Goal: Transaction & Acquisition: Purchase product/service

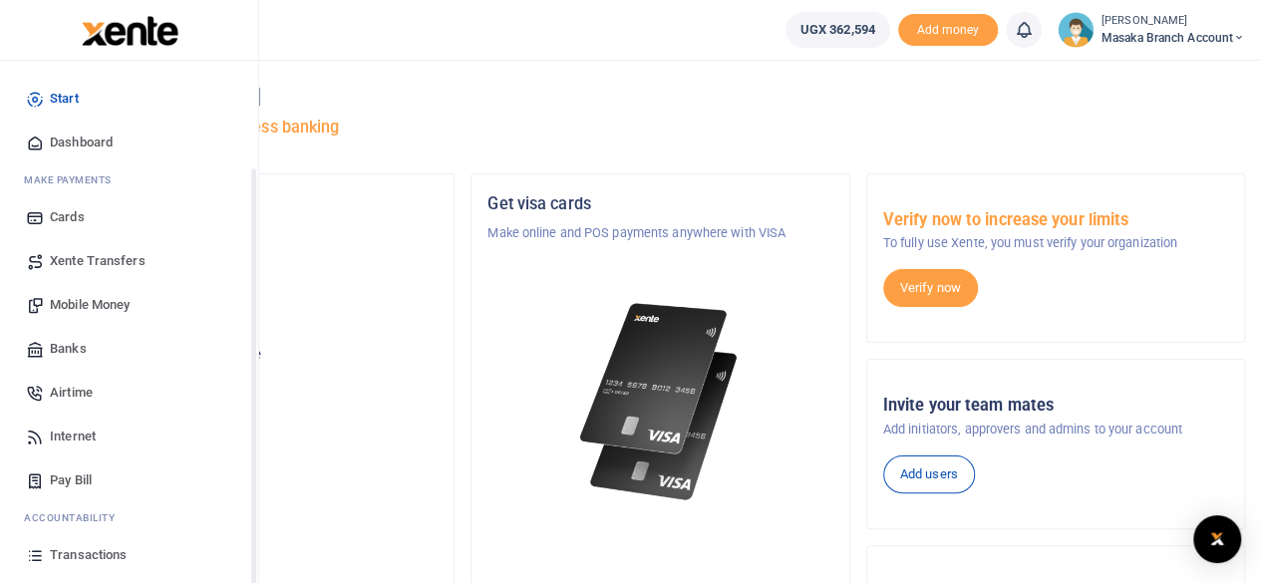
scroll to position [128, 0]
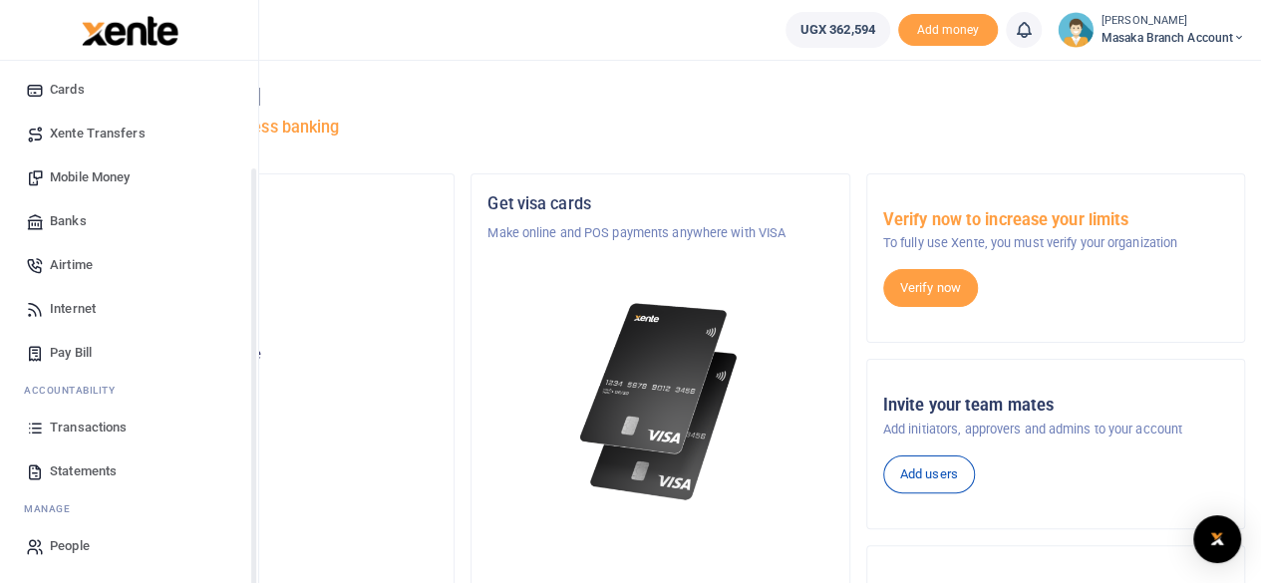
click at [253, 549] on div "Start Dashboard M ake Payments Cards Xente Transfers Mobile Money Banks Airtime…" at bounding box center [129, 258] width 258 height 651
click at [70, 475] on span "Statements" at bounding box center [83, 472] width 67 height 20
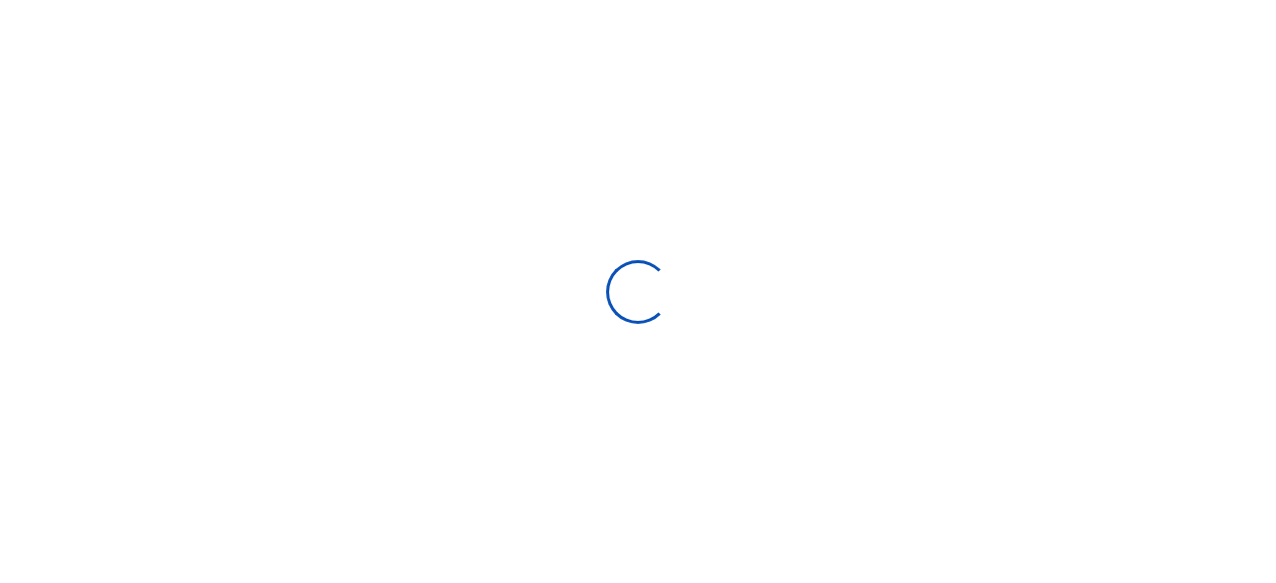
select select "ALL"
type input "08/31/2025 - 09/29/2025"
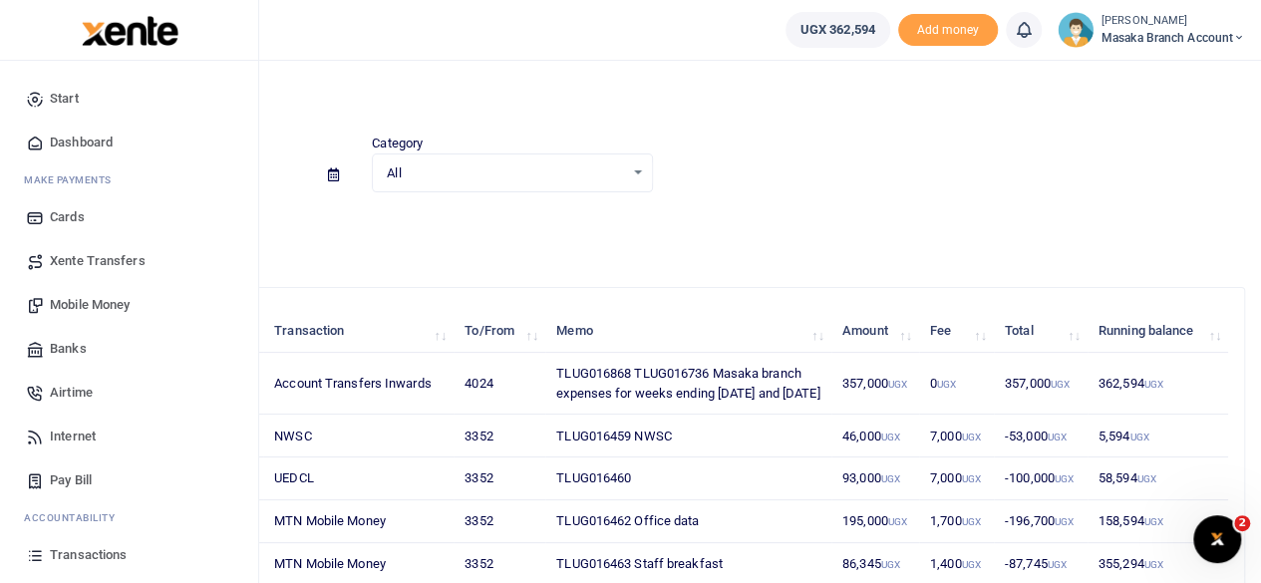
click at [118, 308] on span "Mobile Money" at bounding box center [90, 305] width 80 height 20
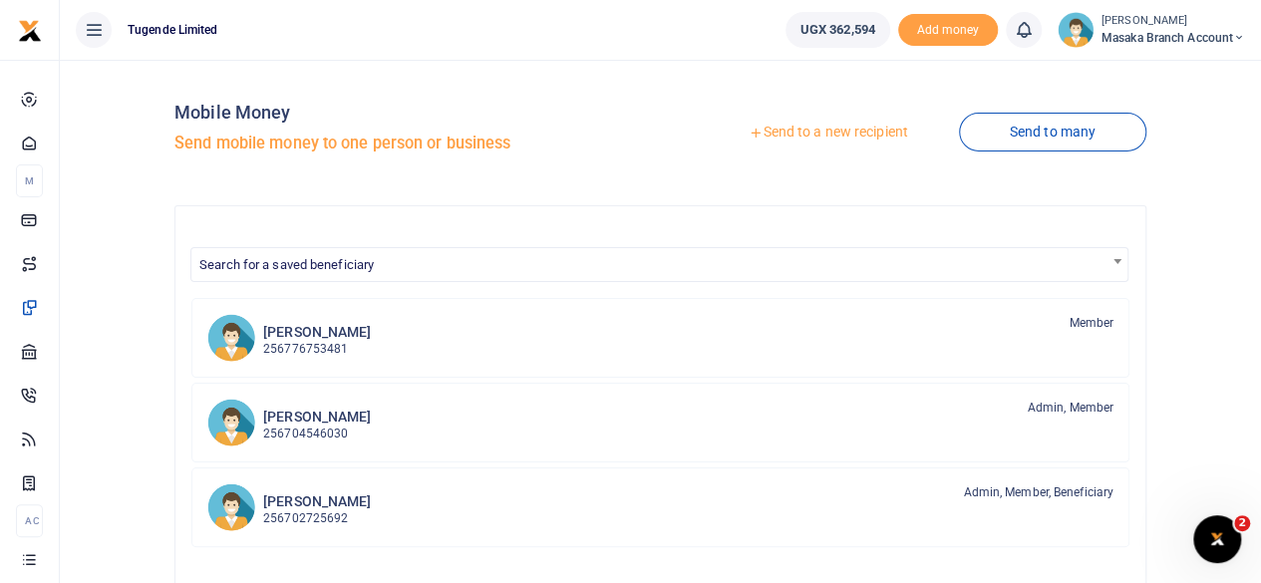
click at [772, 137] on link "Send to a new recipient" at bounding box center [828, 133] width 260 height 36
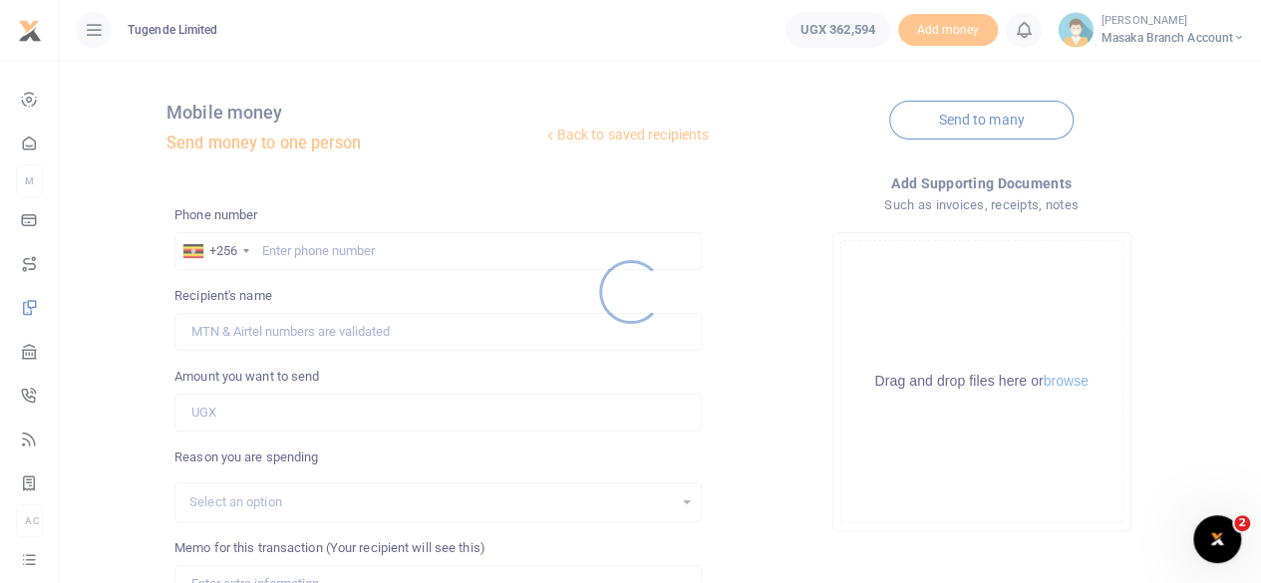
click at [405, 251] on div at bounding box center [630, 291] width 1261 height 583
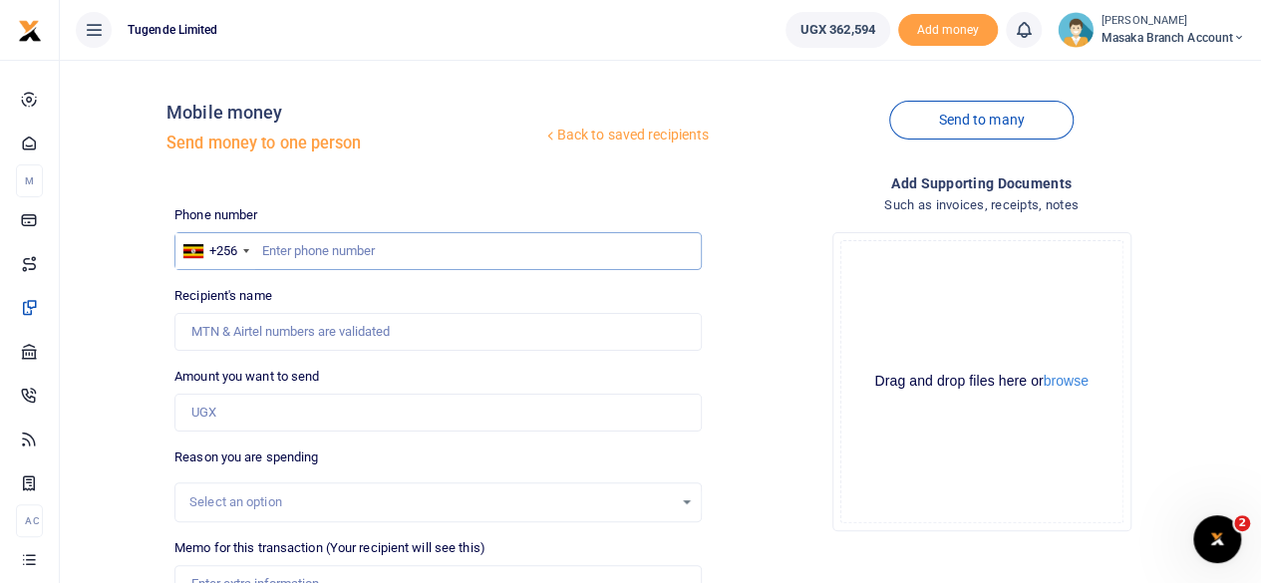
click at [396, 246] on input "text" at bounding box center [437, 251] width 527 height 38
type input "784407191"
type input "[PERSON_NAME]"
click at [395, 256] on input "784407191" at bounding box center [437, 251] width 527 height 38
type input "708992566"
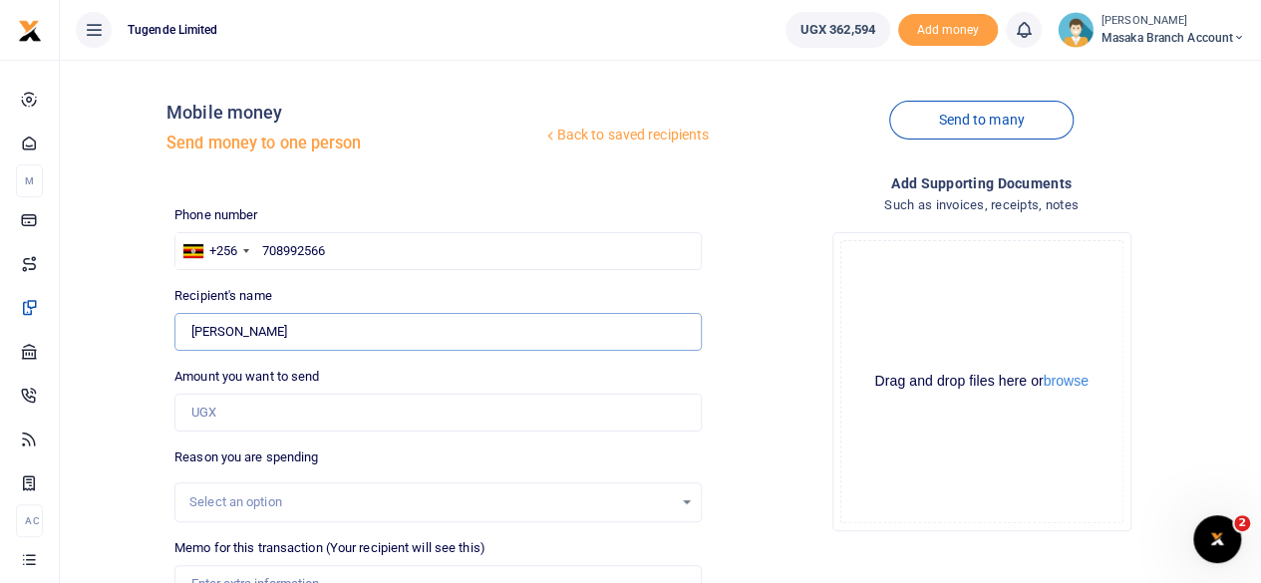
click at [321, 336] on input "Found" at bounding box center [437, 332] width 527 height 38
type input "F"
type input "Richard Semusu"
click at [773, 258] on div "Drop your files here Drag and drop files here or browse Powered by Uppy" at bounding box center [981, 381] width 527 height 331
